Goal: Task Accomplishment & Management: Manage account settings

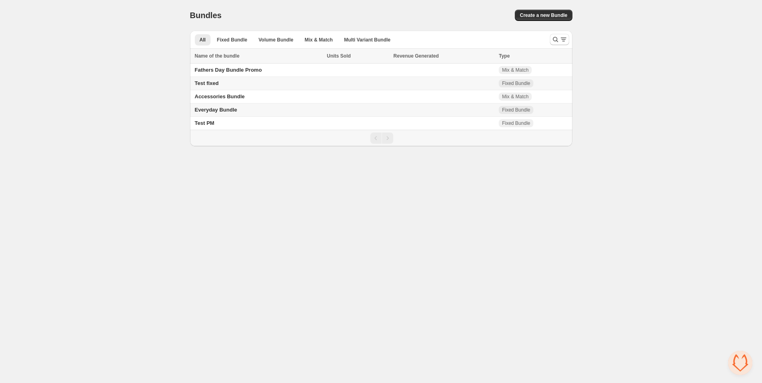
click at [228, 112] on span "Everyday Bundle" at bounding box center [216, 110] width 43 height 6
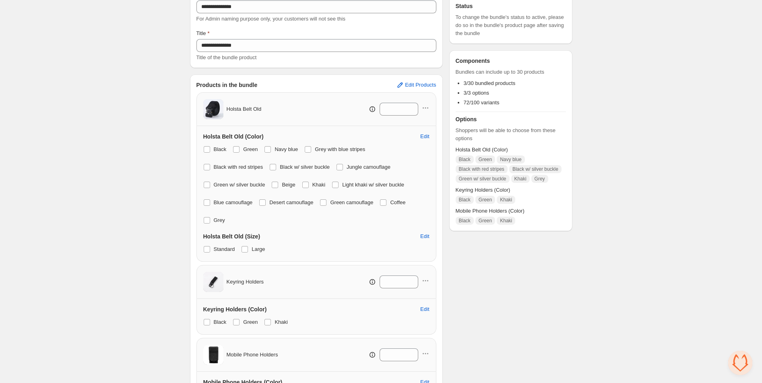
scroll to position [73, 0]
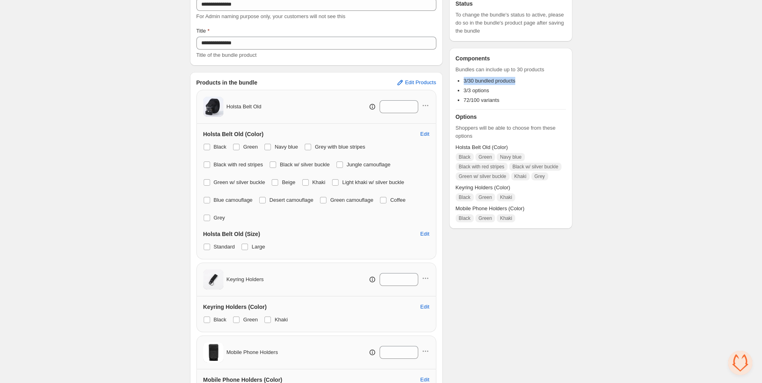
drag, startPoint x: 472, startPoint y: 81, endPoint x: 529, endPoint y: 79, distance: 57.6
click at [530, 79] on li "3/30 bundled products" at bounding box center [515, 81] width 102 height 8
drag, startPoint x: 468, startPoint y: 99, endPoint x: 191, endPoint y: 184, distance: 289.7
click at [516, 100] on li "72/100 variants" at bounding box center [515, 100] width 102 height 8
click at [168, 165] on div "**********" at bounding box center [381, 222] width 762 height 591
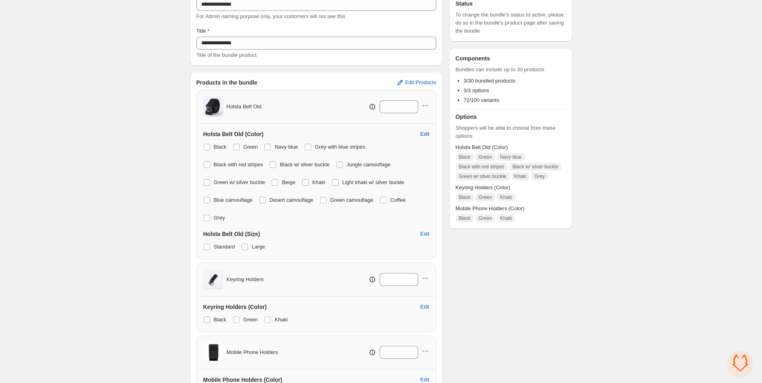
click at [424, 131] on span "Edit" at bounding box center [424, 134] width 9 height 6
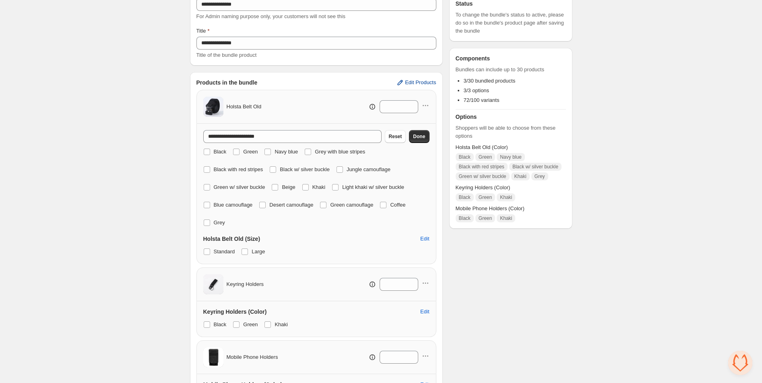
click at [419, 84] on span "Edit Products" at bounding box center [420, 82] width 31 height 6
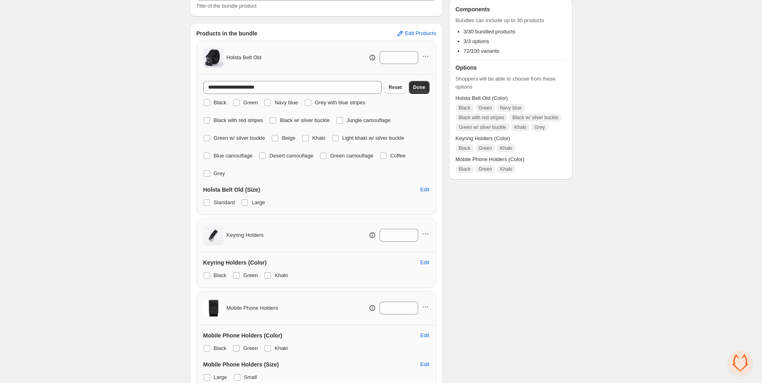
scroll to position [123, 0]
click at [326, 154] on span at bounding box center [323, 154] width 6 height 6
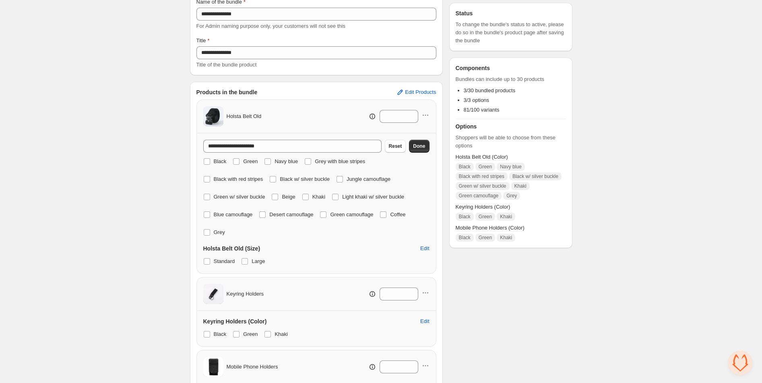
scroll to position [61, 0]
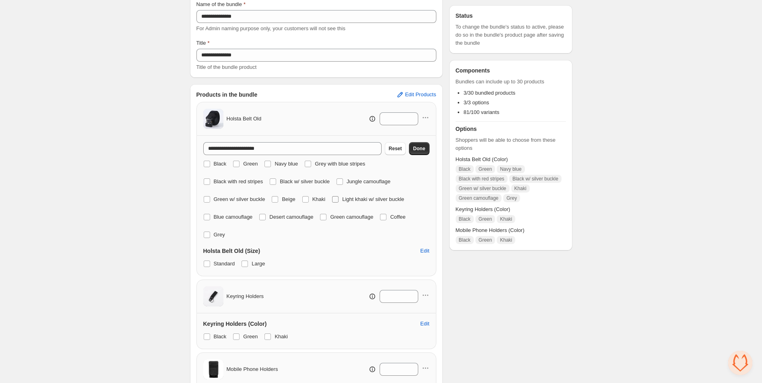
click at [339, 201] on span at bounding box center [335, 199] width 6 height 6
click at [339, 199] on span at bounding box center [335, 199] width 6 height 6
click at [339, 197] on span at bounding box center [335, 199] width 6 height 6
click at [337, 198] on span at bounding box center [335, 199] width 6 height 6
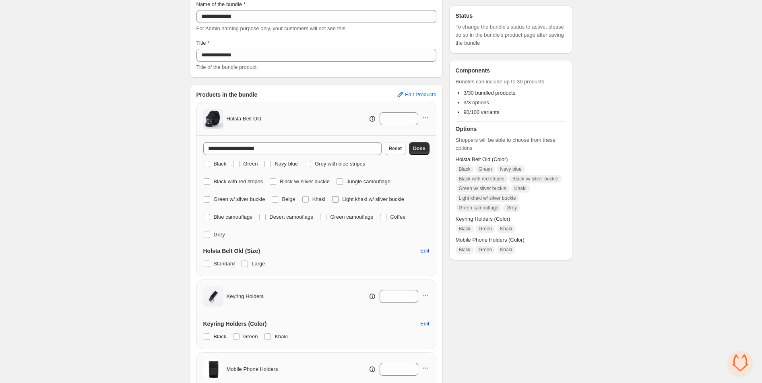
click at [337, 198] on span at bounding box center [335, 199] width 6 height 6
click at [245, 263] on span at bounding box center [245, 263] width 6 height 6
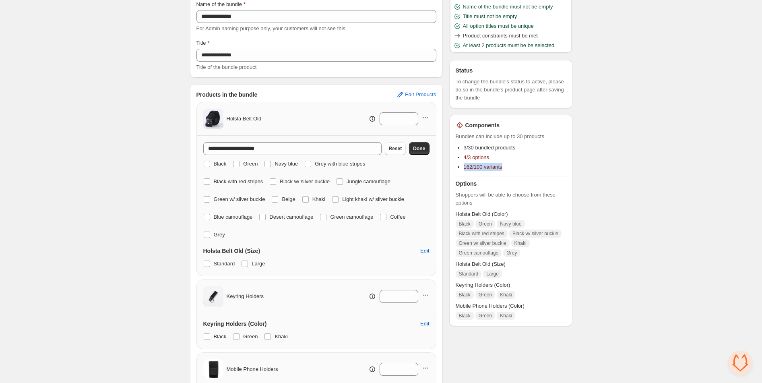
drag, startPoint x: 486, startPoint y: 165, endPoint x: 525, endPoint y: 165, distance: 38.6
click at [525, 165] on li "162/100 variants" at bounding box center [515, 167] width 102 height 8
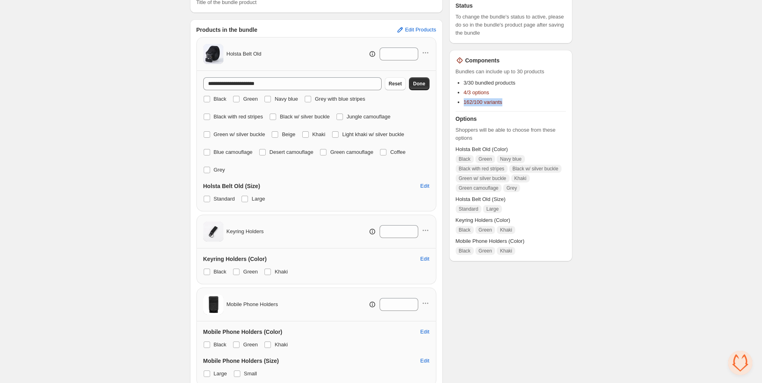
scroll to position [125, 0]
click at [245, 199] on span at bounding box center [245, 199] width 6 height 6
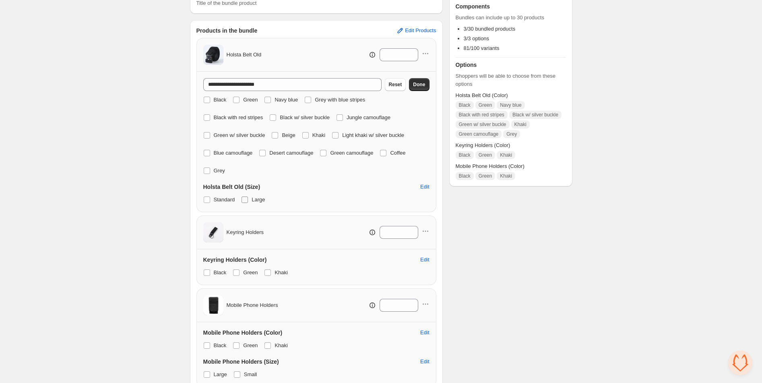
click at [248, 198] on span at bounding box center [245, 199] width 6 height 6
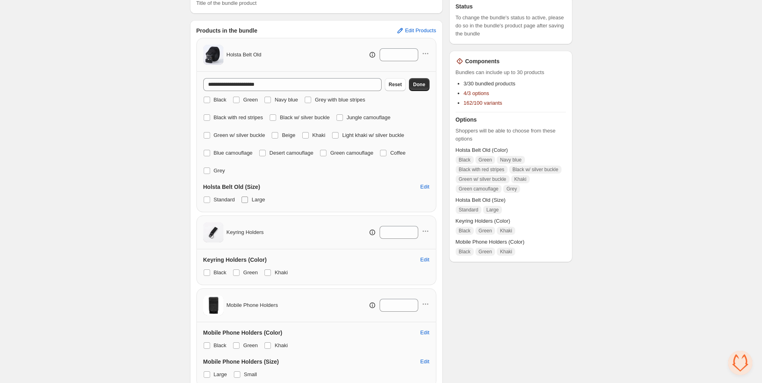
click at [248, 198] on span at bounding box center [245, 199] width 6 height 6
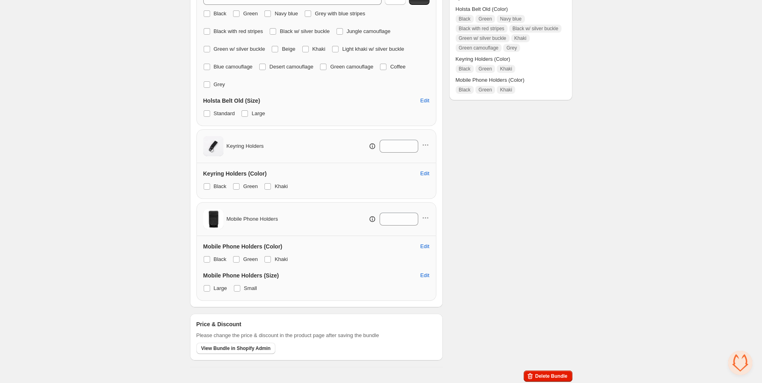
scroll to position [213, 0]
click at [239, 286] on span at bounding box center [237, 286] width 6 height 6
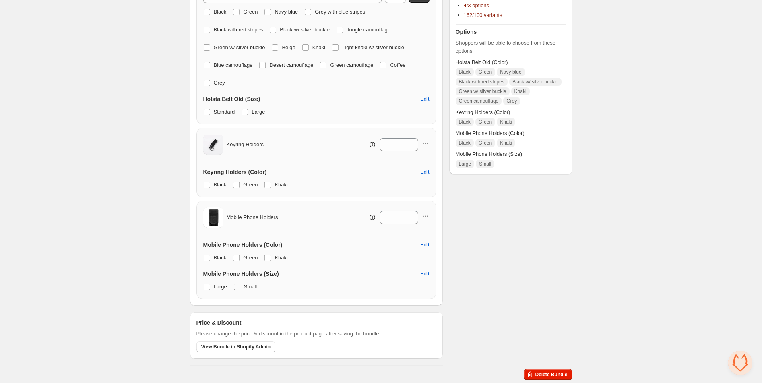
click at [240, 285] on span at bounding box center [237, 286] width 6 height 6
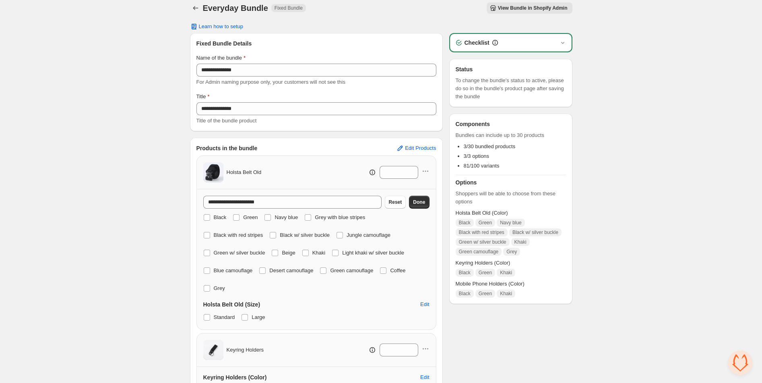
scroll to position [6, 0]
click at [194, 5] on icon "Back" at bounding box center [196, 9] width 8 height 8
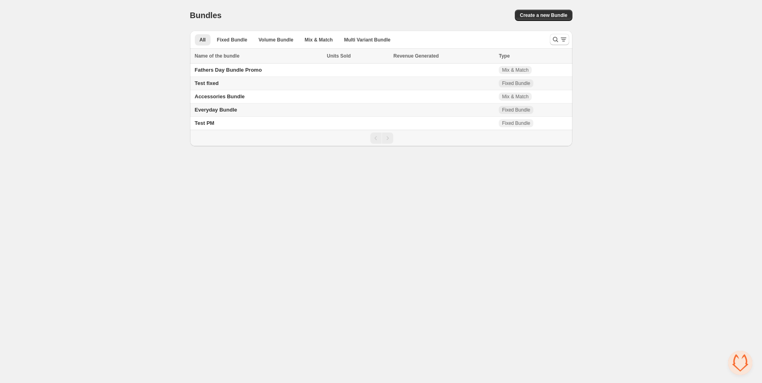
click at [257, 112] on td "Everyday Bundle" at bounding box center [257, 109] width 135 height 13
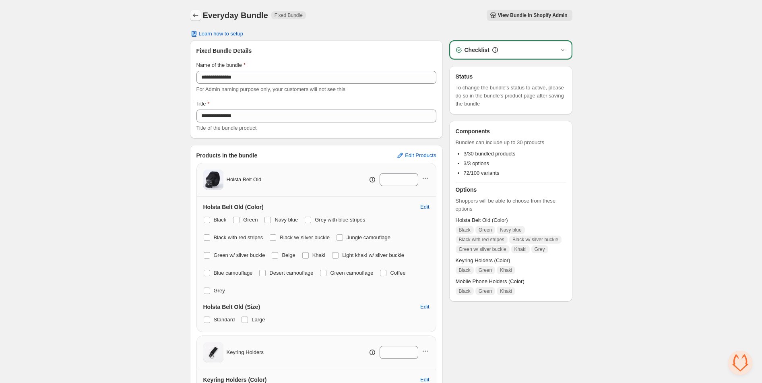
click at [198, 16] on icon "Back" at bounding box center [196, 15] width 8 height 8
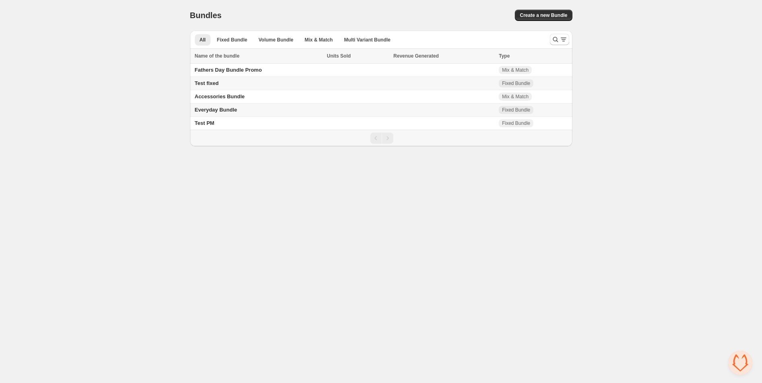
click at [254, 110] on td "Everyday Bundle" at bounding box center [257, 109] width 135 height 13
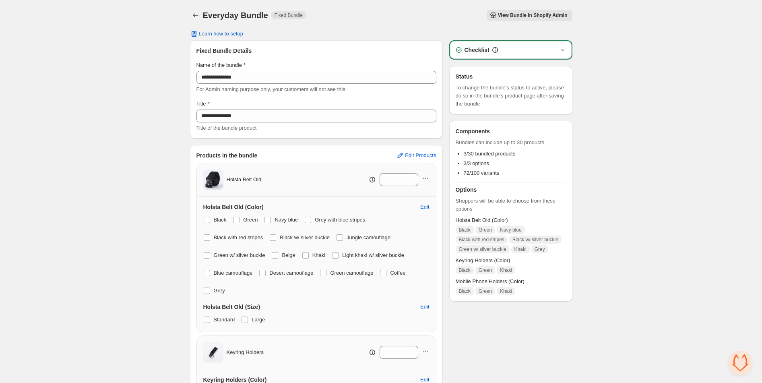
click at [558, 49] on div "Checklist" at bounding box center [511, 50] width 112 height 8
click at [564, 48] on icon "button" at bounding box center [563, 50] width 8 height 8
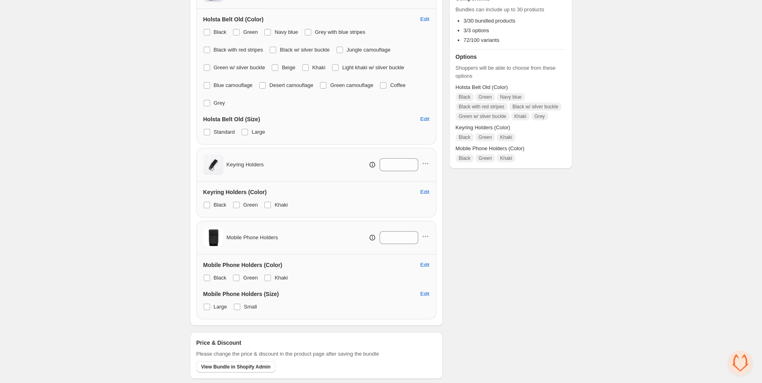
scroll to position [187, 0]
